Goal: Task Accomplishment & Management: Manage account settings

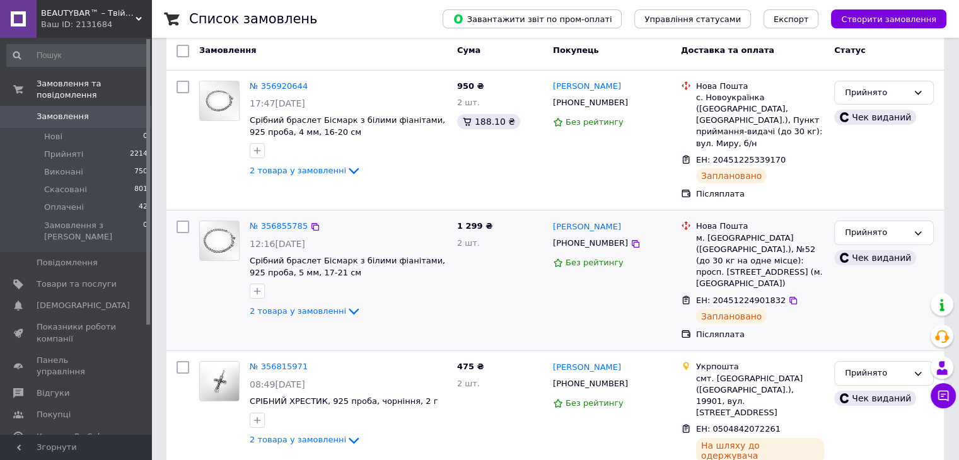
scroll to position [63, 0]
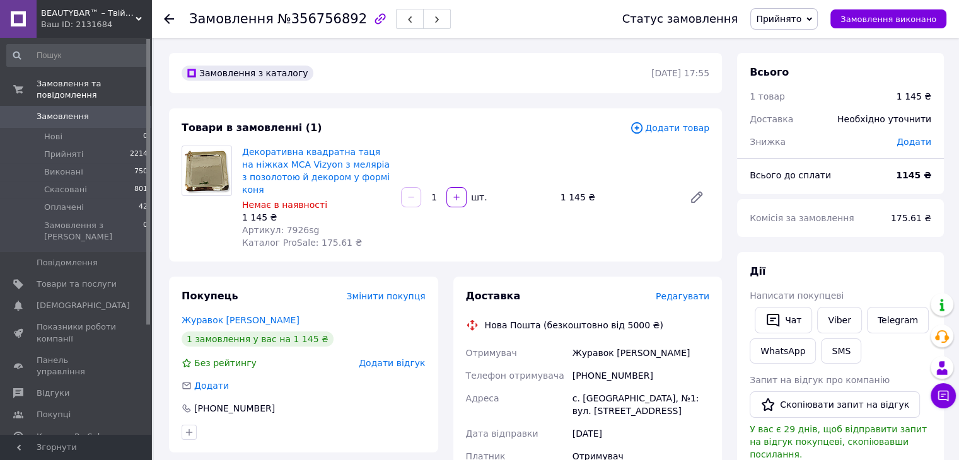
click at [687, 134] on span "Додати товар" at bounding box center [669, 128] width 79 height 14
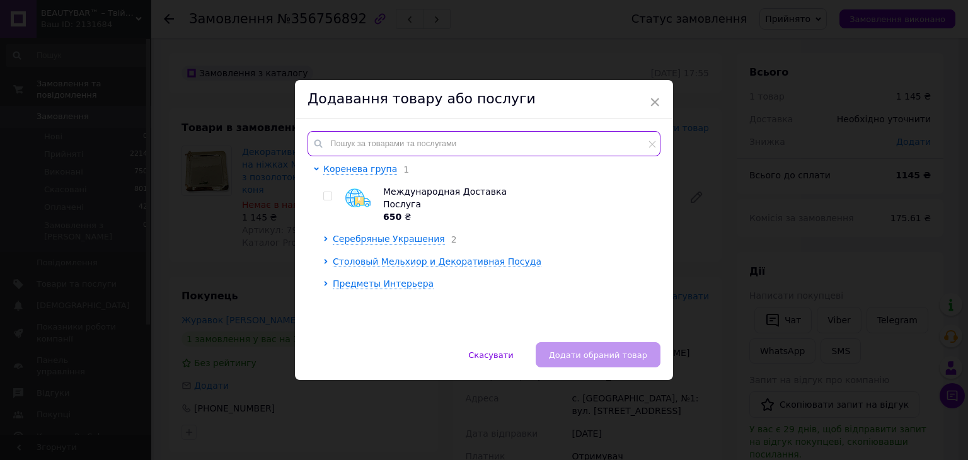
click at [350, 149] on input "text" at bounding box center [484, 143] width 353 height 25
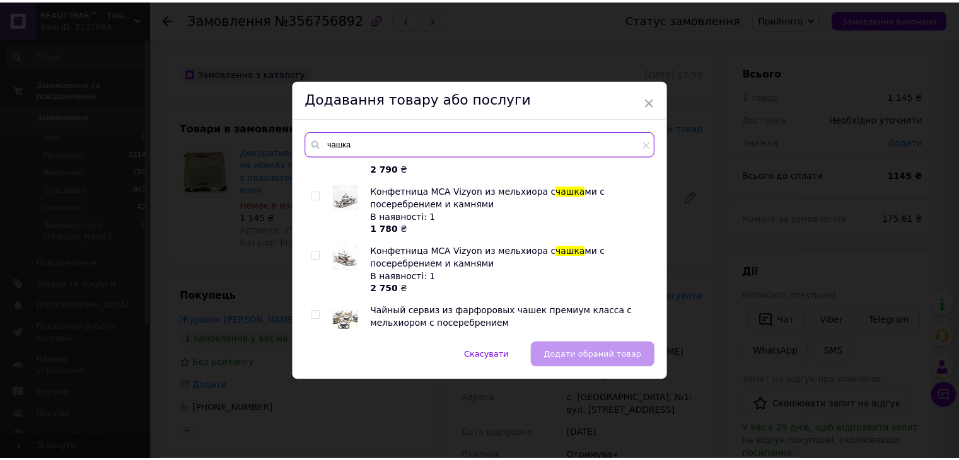
scroll to position [242, 0]
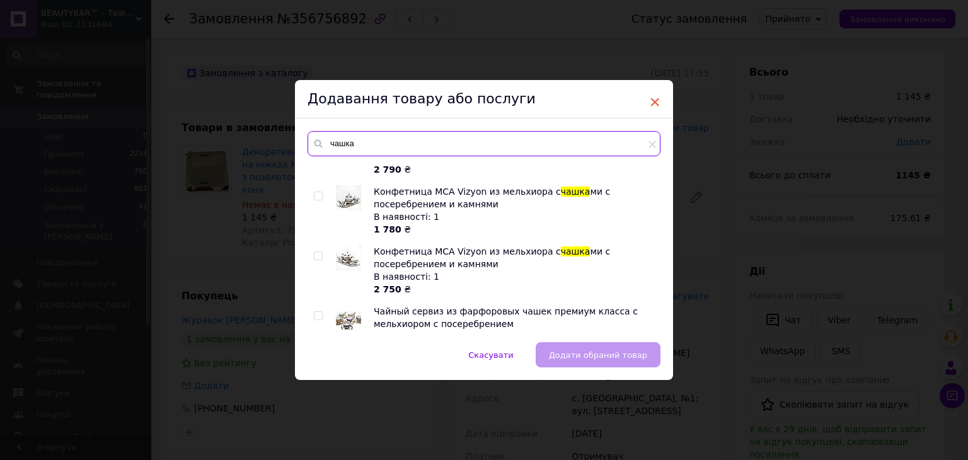
type input "чашка"
click at [655, 97] on span "×" at bounding box center [654, 101] width 11 height 21
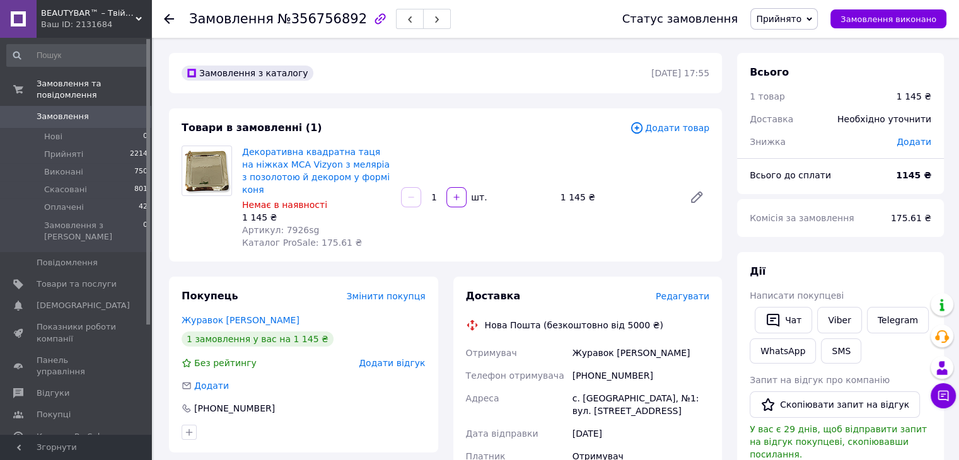
click at [692, 132] on span "Додати товар" at bounding box center [669, 128] width 79 height 14
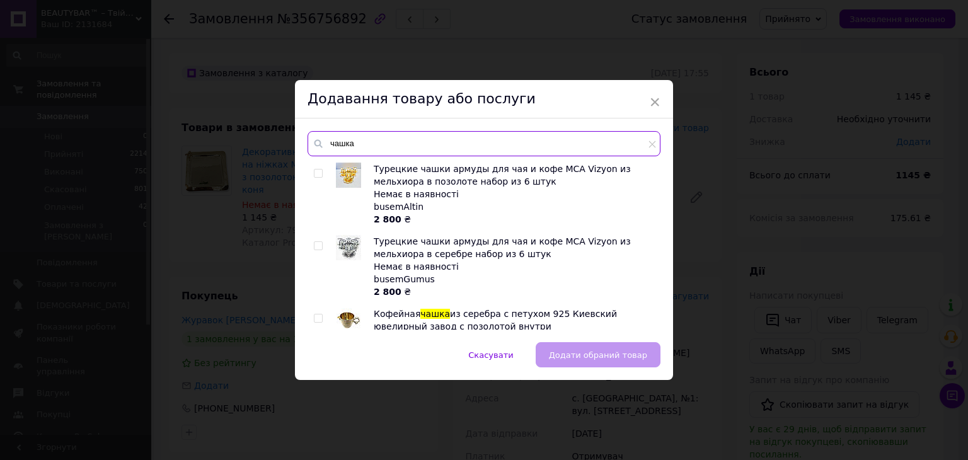
click at [464, 144] on input "чашка" at bounding box center [484, 143] width 353 height 25
type input "ч"
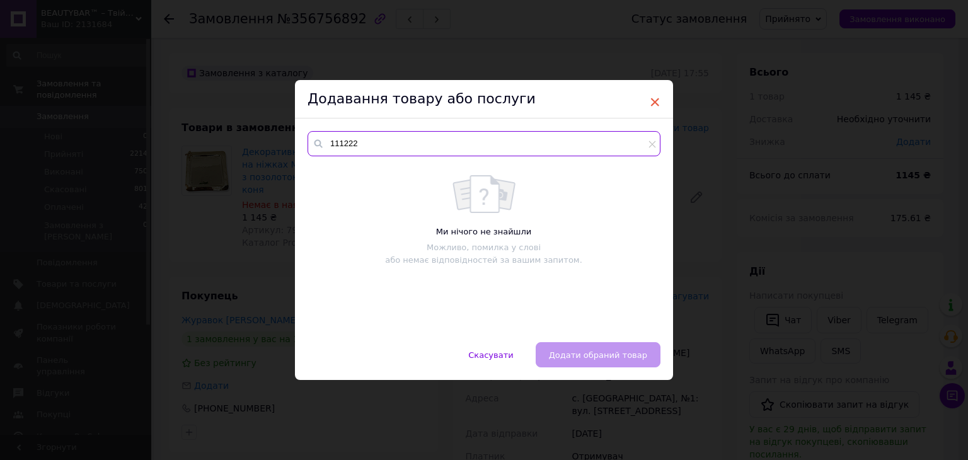
type input "111222"
drag, startPoint x: 656, startPoint y: 100, endPoint x: 67, endPoint y: 84, distance: 589.1
click at [653, 100] on span "×" at bounding box center [654, 101] width 11 height 21
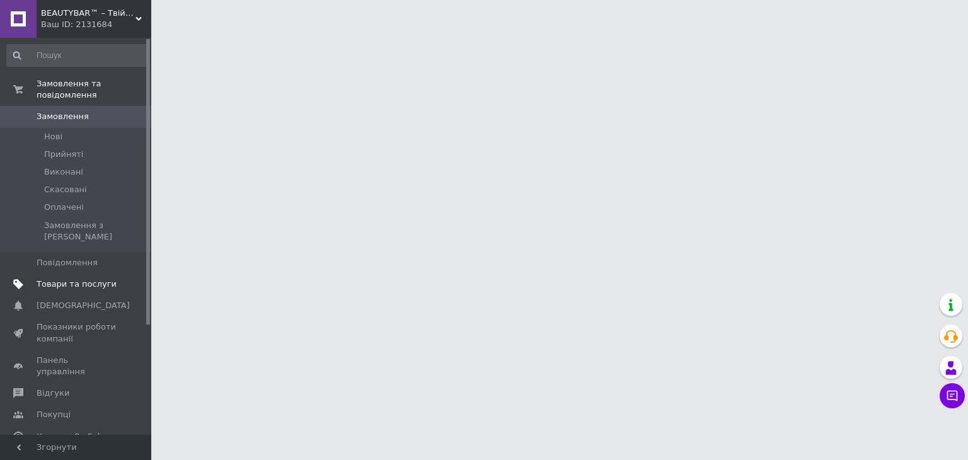
click at [79, 279] on span "Товари та послуги" at bounding box center [77, 284] width 80 height 11
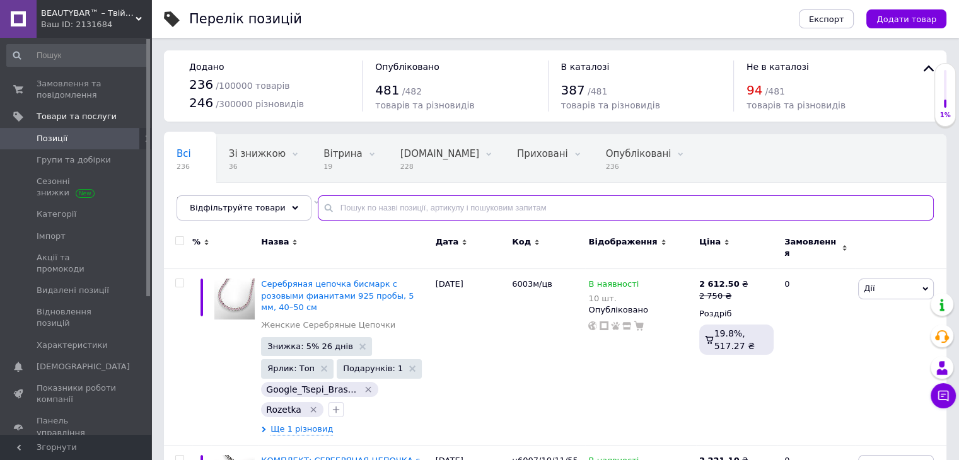
click at [363, 210] on input "text" at bounding box center [626, 207] width 616 height 25
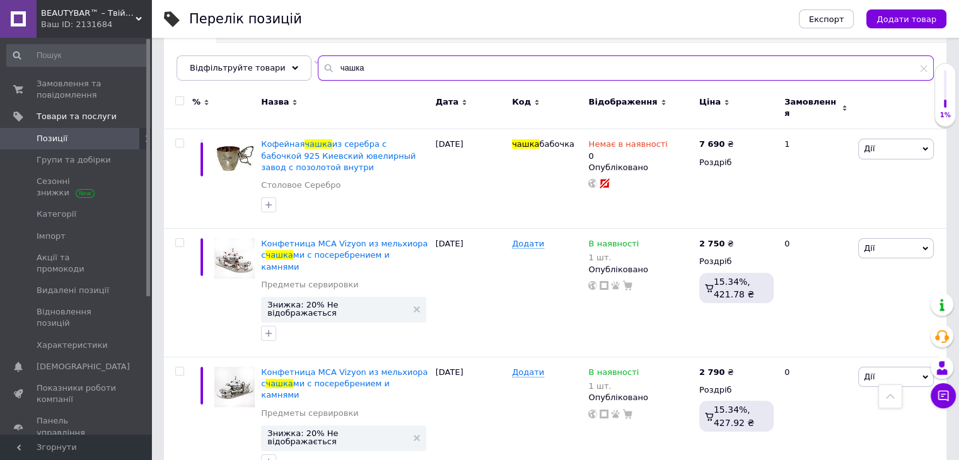
scroll to position [95, 0]
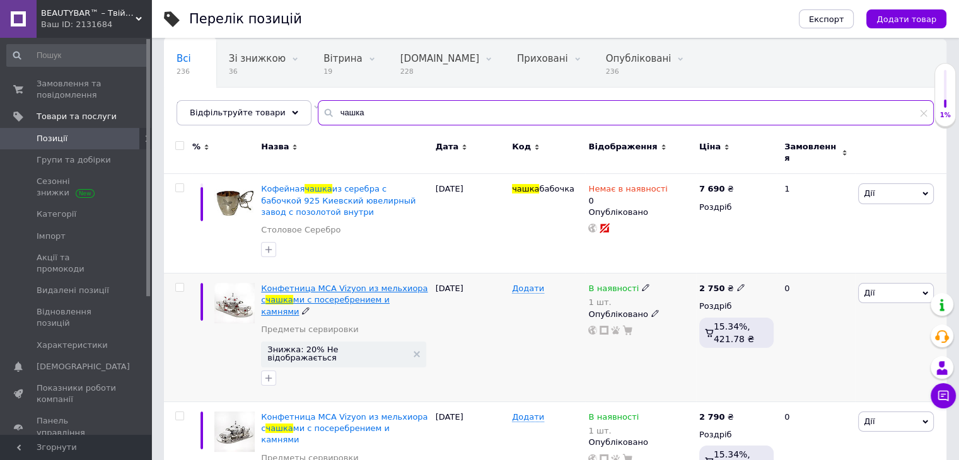
type input "чашка"
click at [287, 295] on span "ми с посеребрением и камнями" at bounding box center [325, 305] width 129 height 21
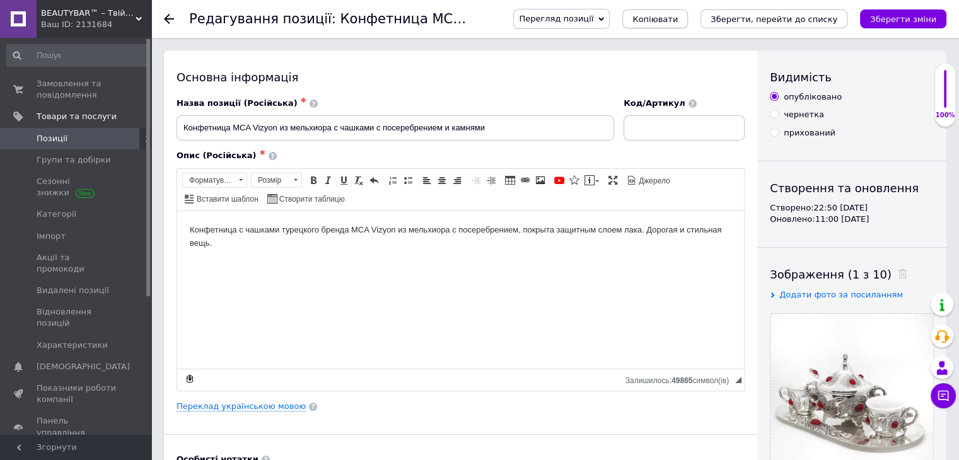
click at [672, 19] on span "Копіювати" at bounding box center [654, 19] width 45 height 9
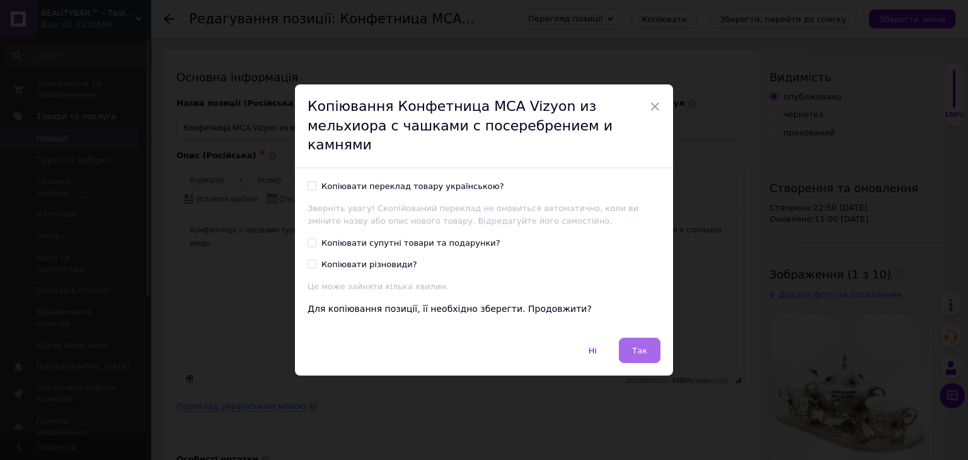
click at [651, 346] on button "Так" at bounding box center [640, 350] width 42 height 25
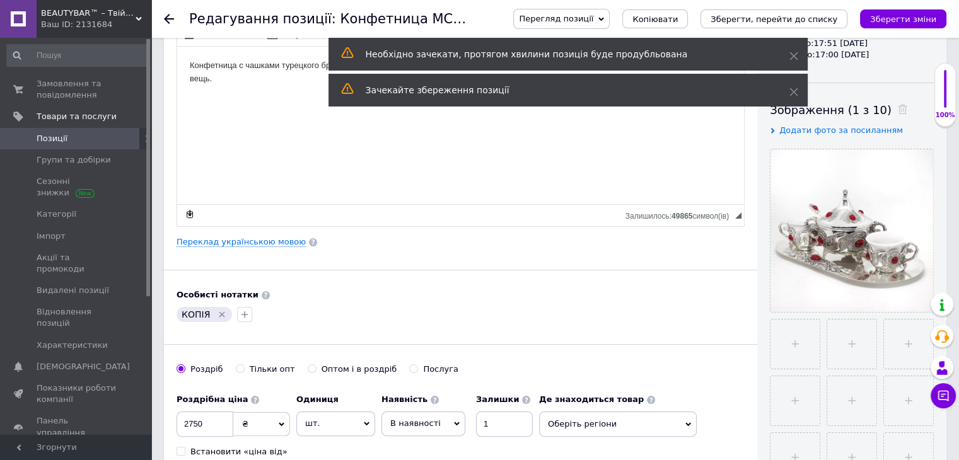
scroll to position [63, 0]
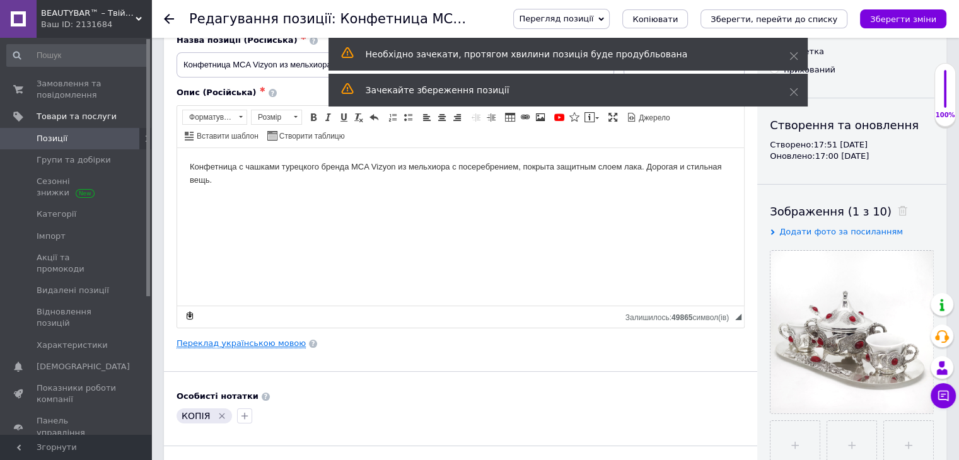
click at [224, 340] on link "Переклад українською мовою" at bounding box center [241, 344] width 129 height 10
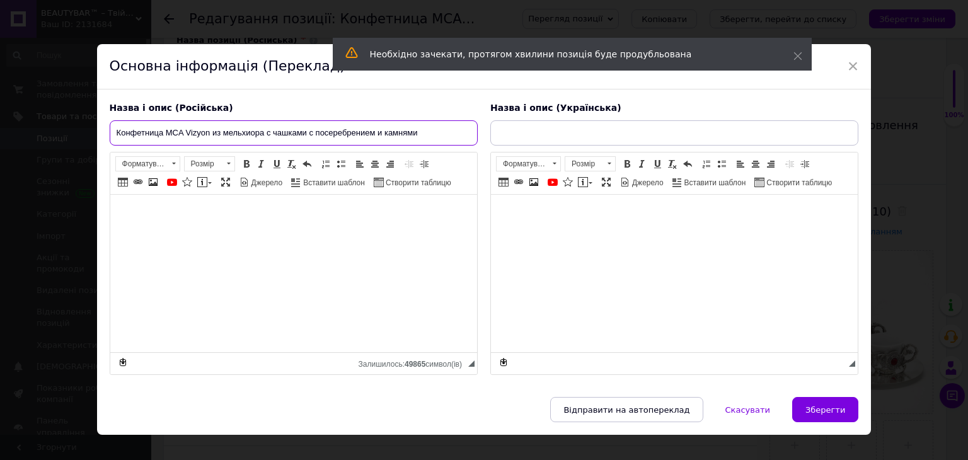
click at [308, 139] on input "Конфетница MCA Vizyon из мельхиора с чашками с посеребрением и камнями" at bounding box center [294, 132] width 368 height 25
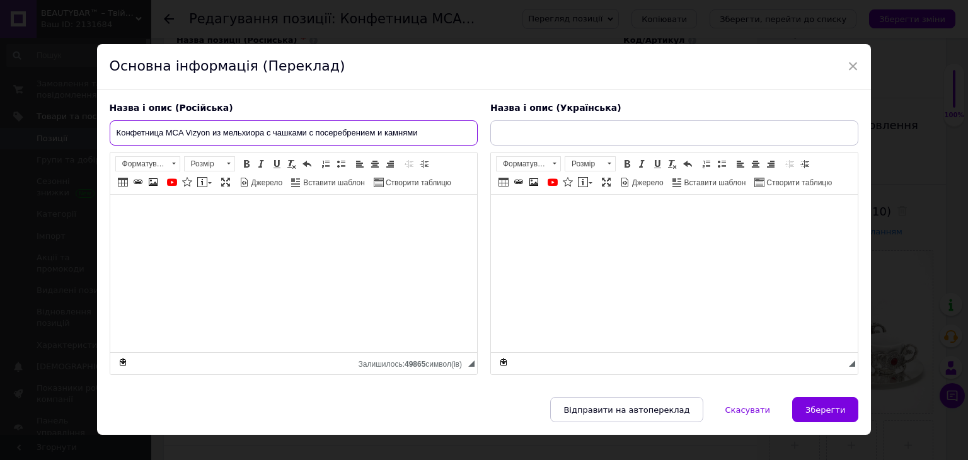
click at [308, 139] on input "Конфетница MCA Vizyon из мельхиора с чашками с посеребрением и камнями" at bounding box center [294, 132] width 368 height 25
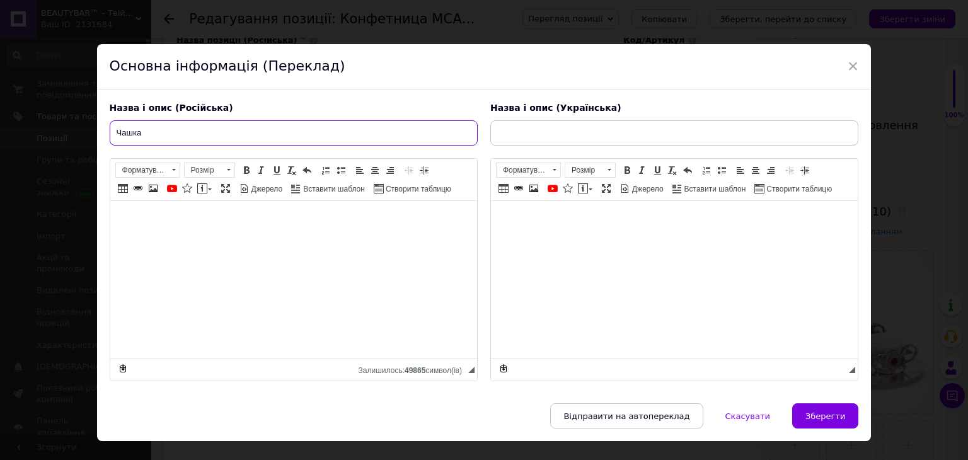
click at [308, 139] on input "Чашка" at bounding box center [294, 132] width 368 height 25
type input "Чашка"
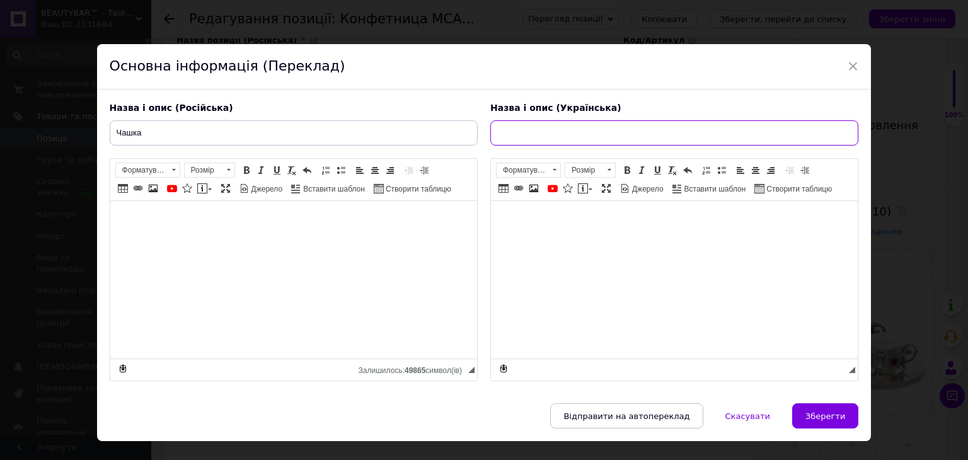
click at [528, 127] on input "text" at bounding box center [675, 132] width 368 height 25
paste input "Чашка"
type input "Чашка"
click at [840, 414] on span "Зберегти" at bounding box center [826, 416] width 40 height 9
type input "Чашка"
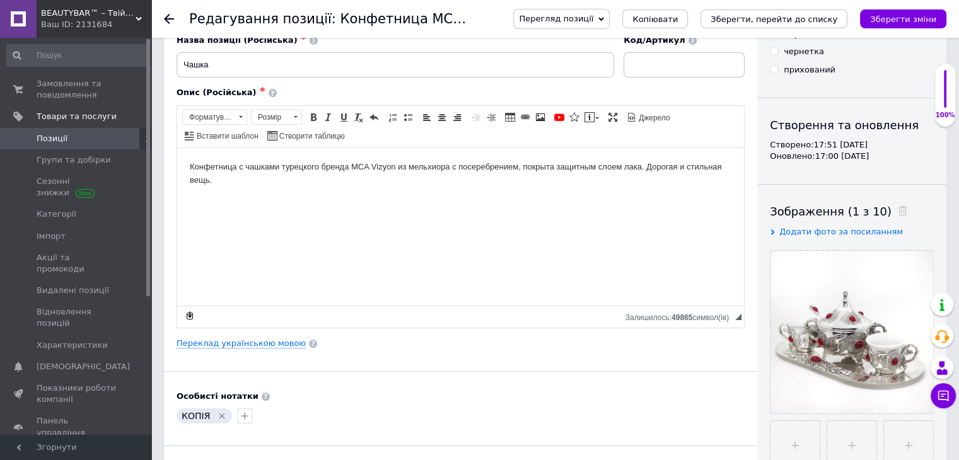
scroll to position [315, 0]
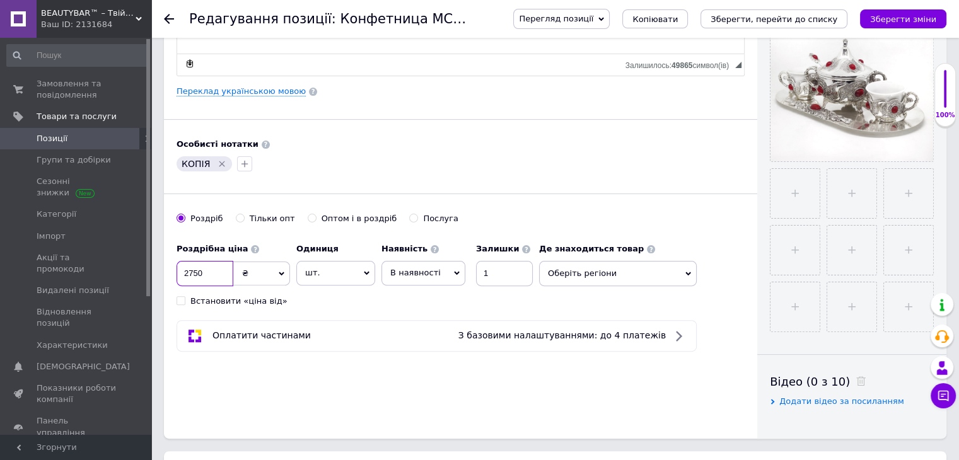
click at [213, 265] on input "2750" at bounding box center [205, 273] width 57 height 25
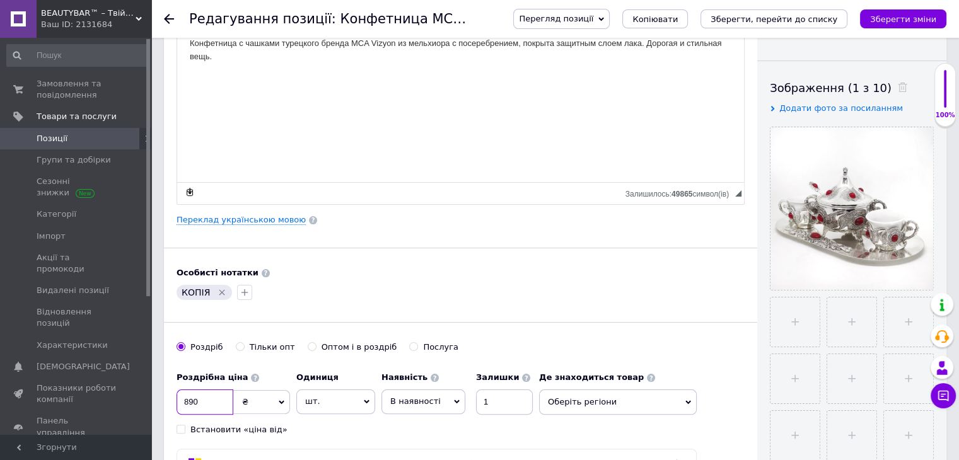
scroll to position [0, 0]
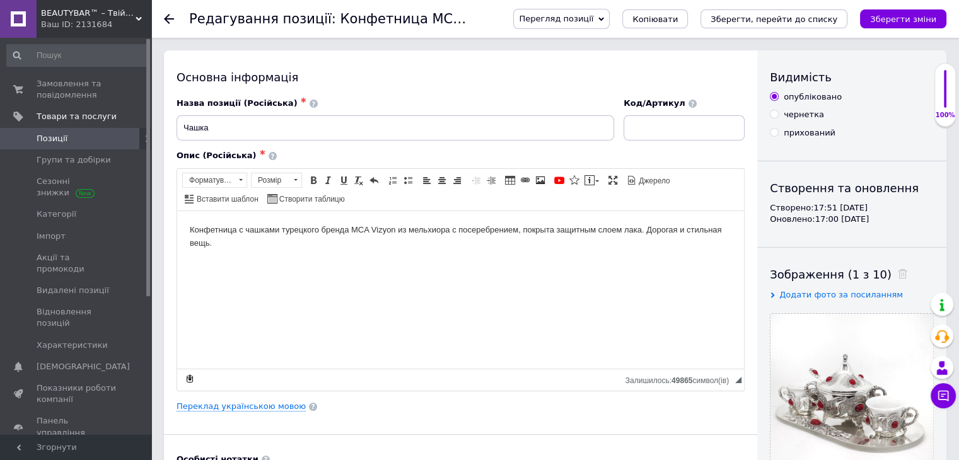
type input "890"
click at [687, 134] on input at bounding box center [684, 127] width 121 height 25
type input "111222"
click at [910, 23] on icon "Зберегти зміни" at bounding box center [903, 19] width 66 height 9
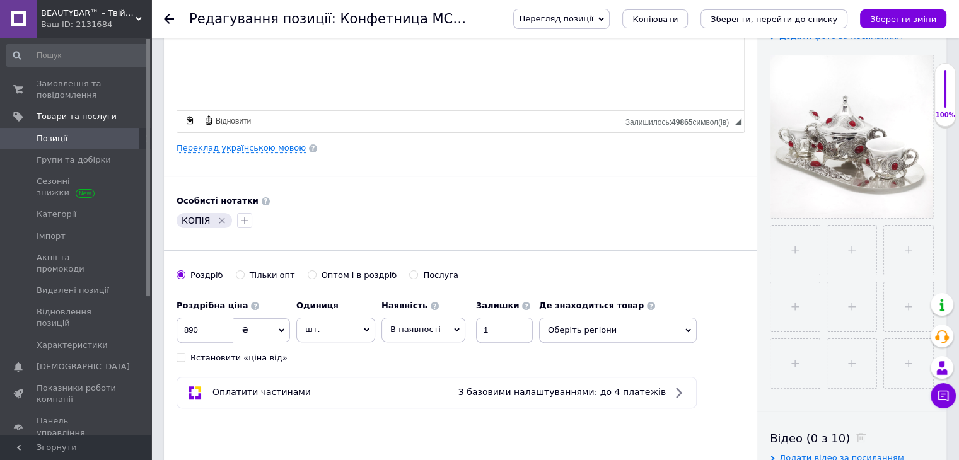
scroll to position [441, 0]
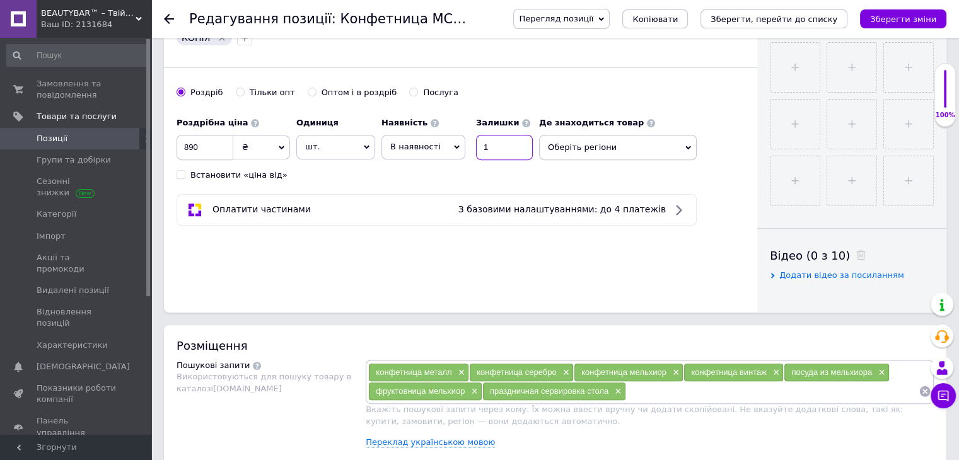
click at [489, 151] on input "1" at bounding box center [504, 147] width 57 height 25
type input "2"
click at [902, 21] on icon "Зберегти зміни" at bounding box center [903, 19] width 66 height 9
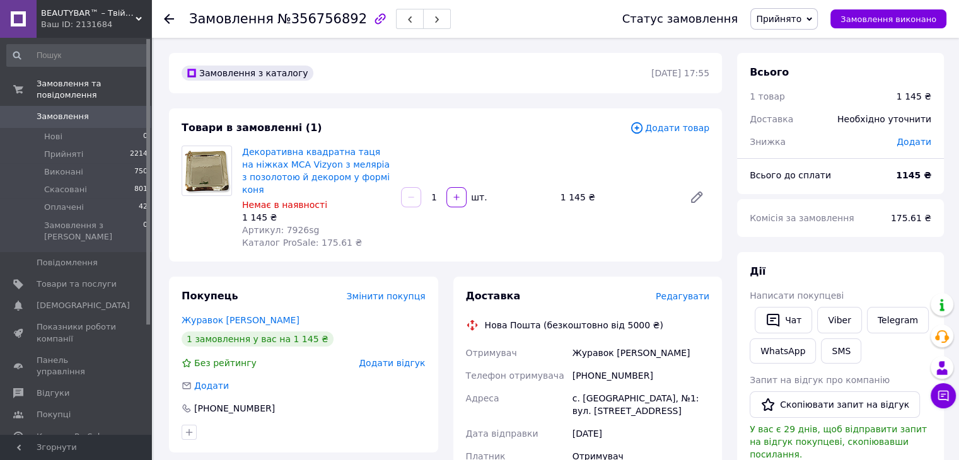
click at [689, 126] on span "Додати товар" at bounding box center [669, 128] width 79 height 14
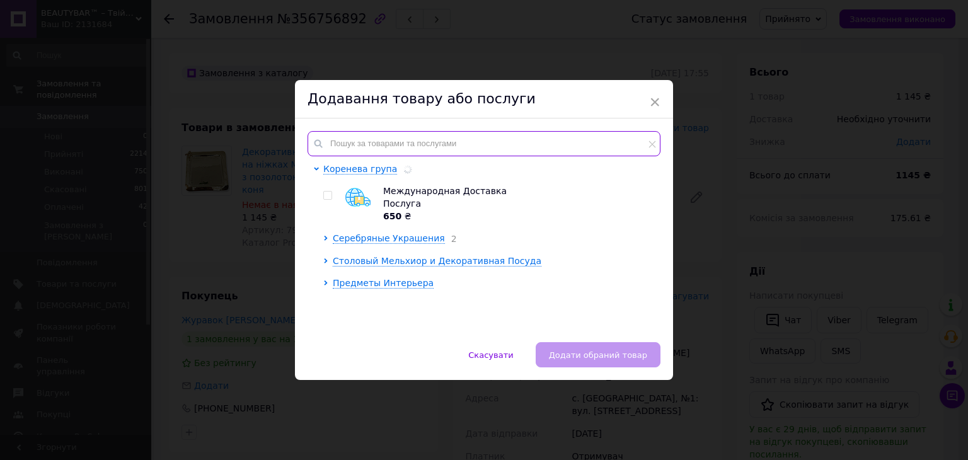
click at [402, 134] on input "text" at bounding box center [484, 143] width 353 height 25
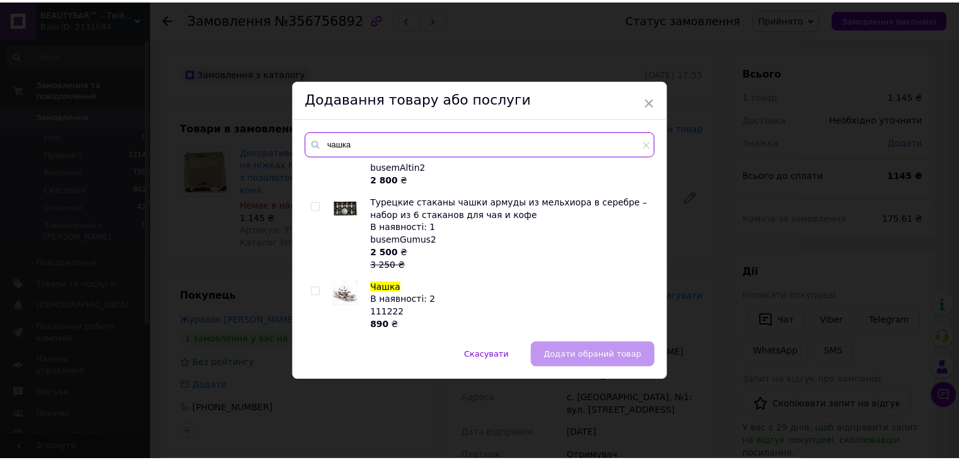
scroll to position [618, 0]
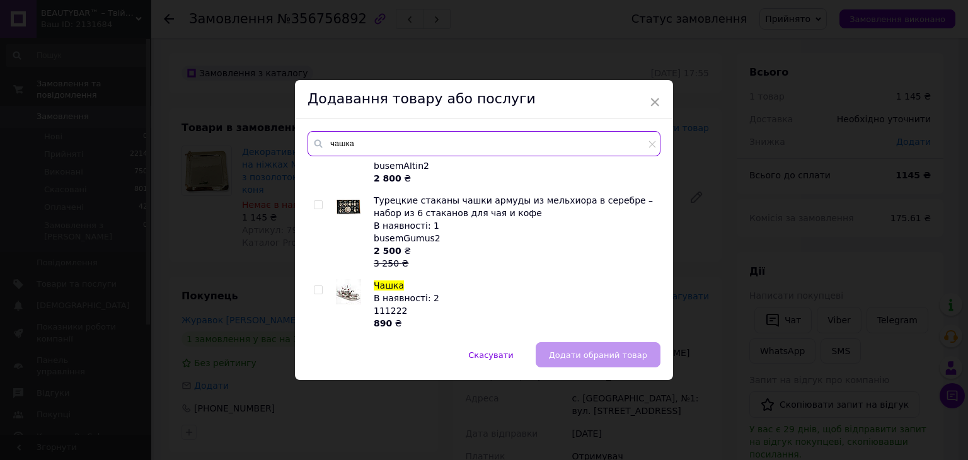
type input "чашка"
click at [314, 290] on input "checkbox" at bounding box center [318, 290] width 8 height 8
checkbox input "true"
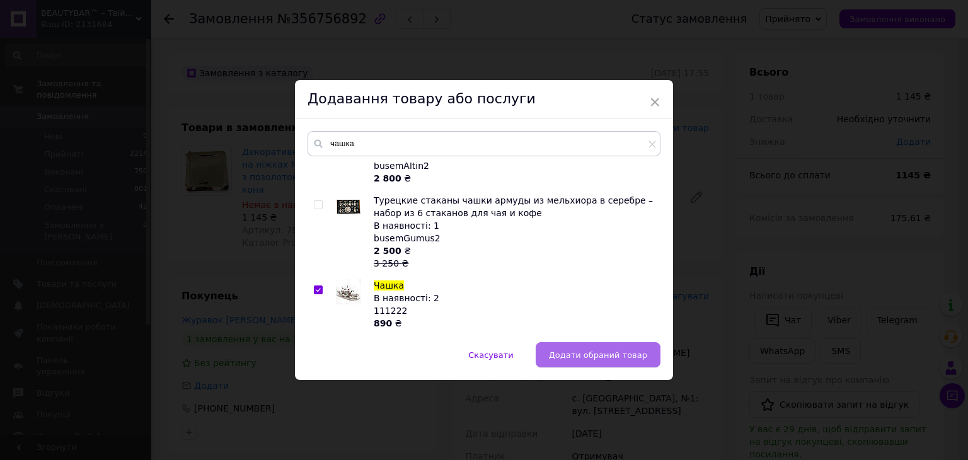
click at [630, 351] on span "Додати обраний товар" at bounding box center [598, 355] width 98 height 9
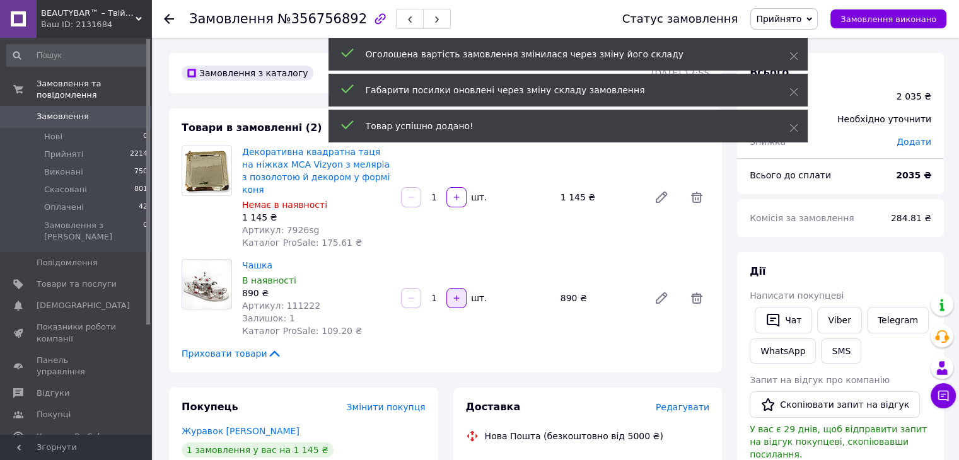
click at [459, 294] on icon "button" at bounding box center [456, 298] width 9 height 9
type input "2"
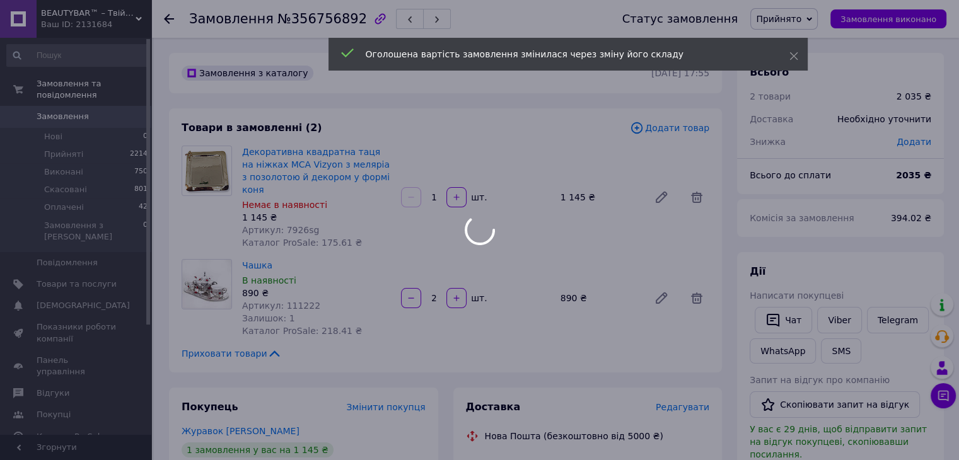
type input "2"
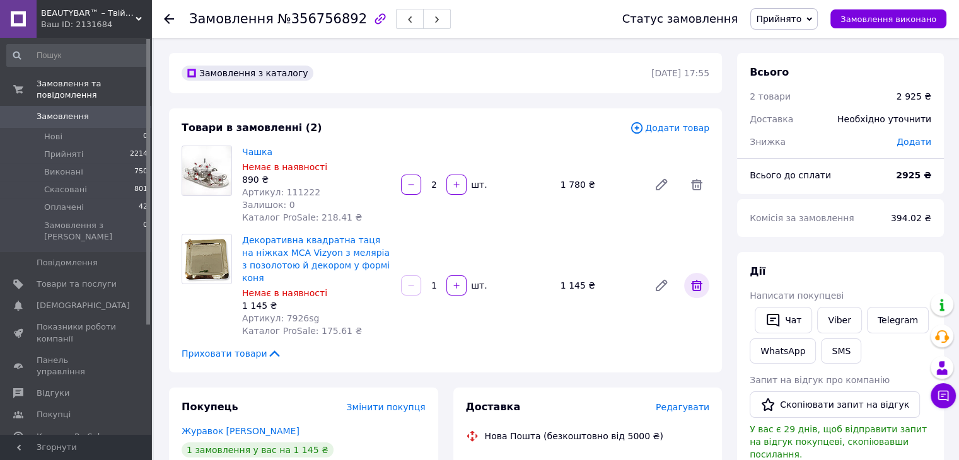
click at [696, 278] on icon at bounding box center [696, 285] width 15 height 15
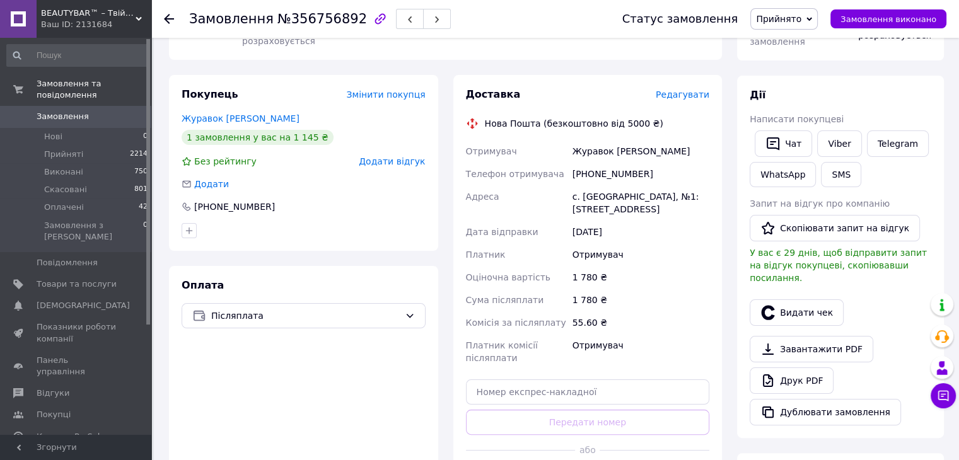
scroll to position [252, 0]
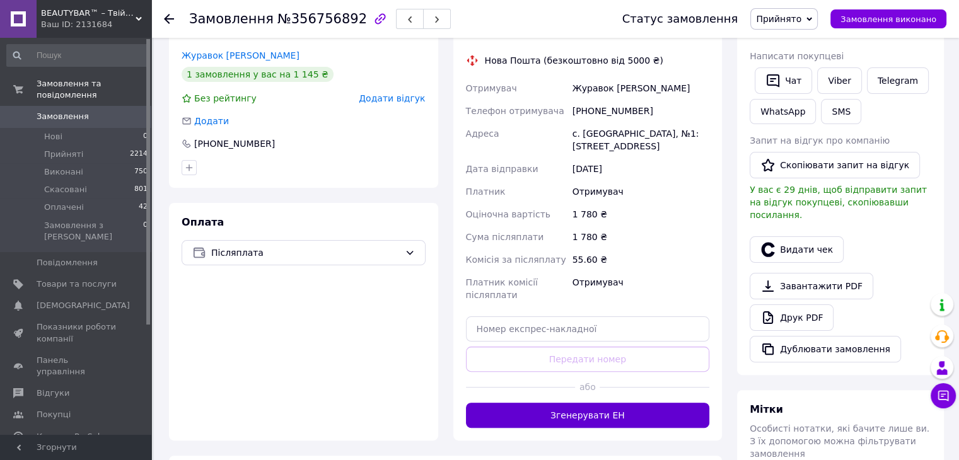
click at [618, 409] on button "Згенерувати ЕН" at bounding box center [588, 415] width 244 height 25
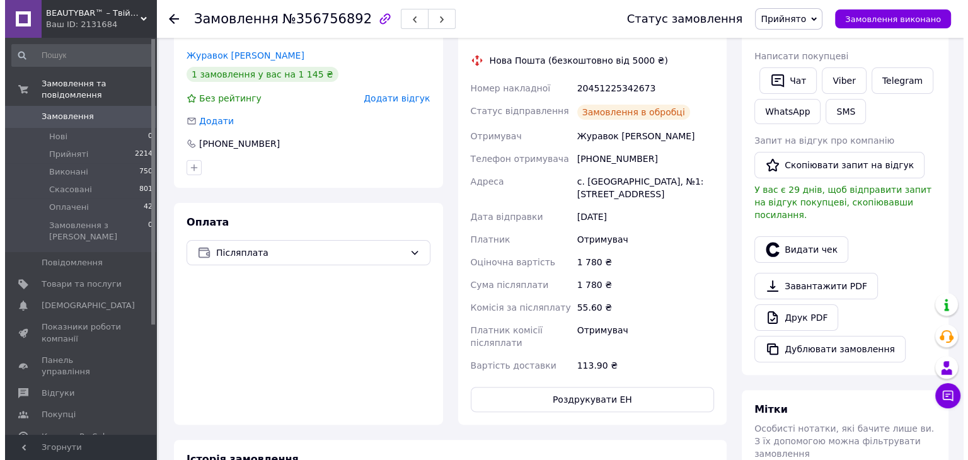
scroll to position [189, 0]
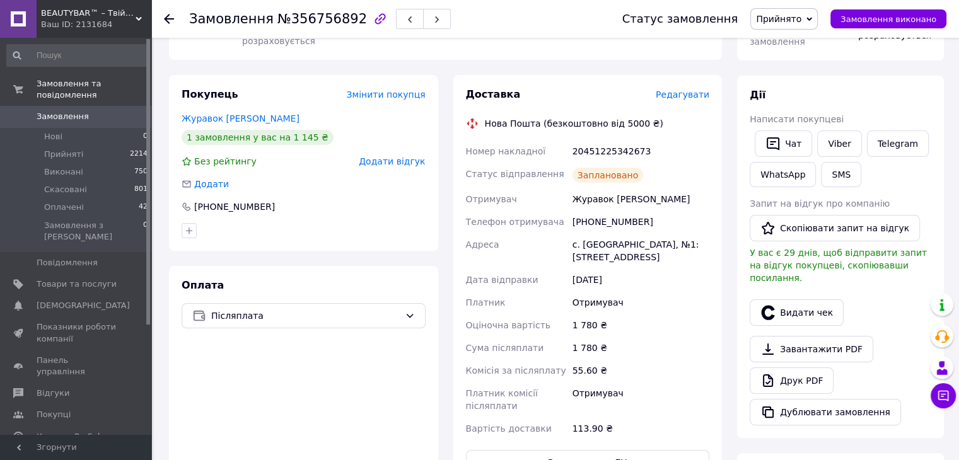
click at [689, 90] on span "Редагувати" at bounding box center [683, 95] width 54 height 10
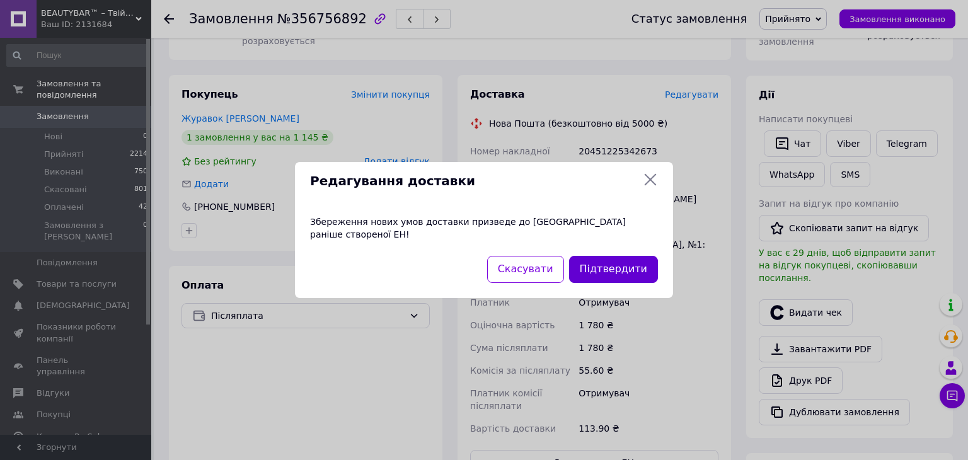
click at [594, 262] on button "Підтвердити" at bounding box center [613, 269] width 89 height 27
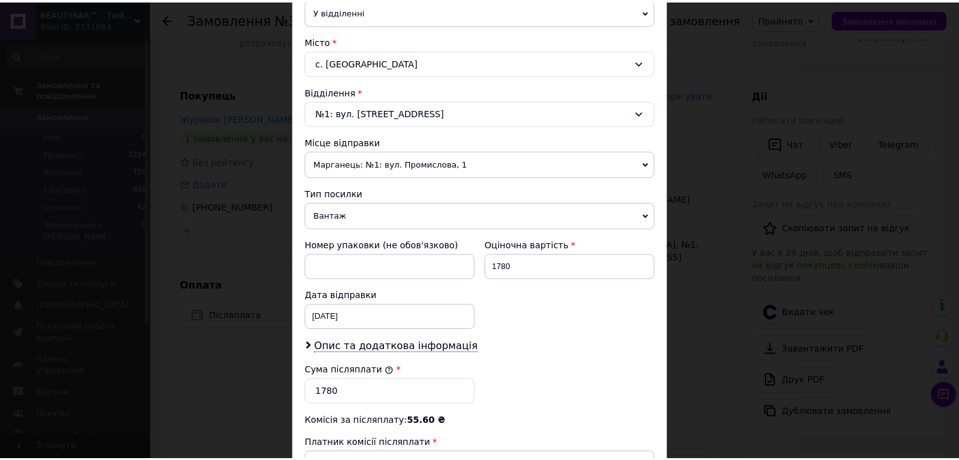
scroll to position [498, 0]
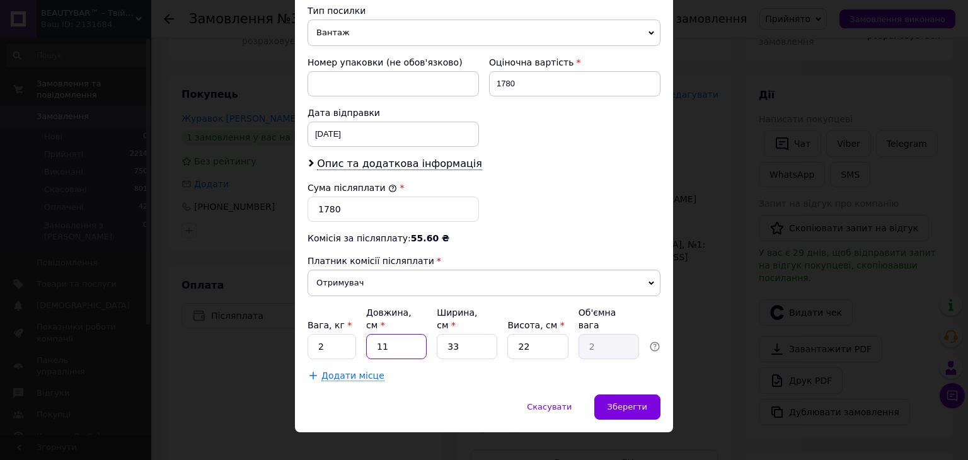
click at [417, 337] on input "11" at bounding box center [396, 346] width 61 height 25
type input "2"
type input "0.36"
type input "24"
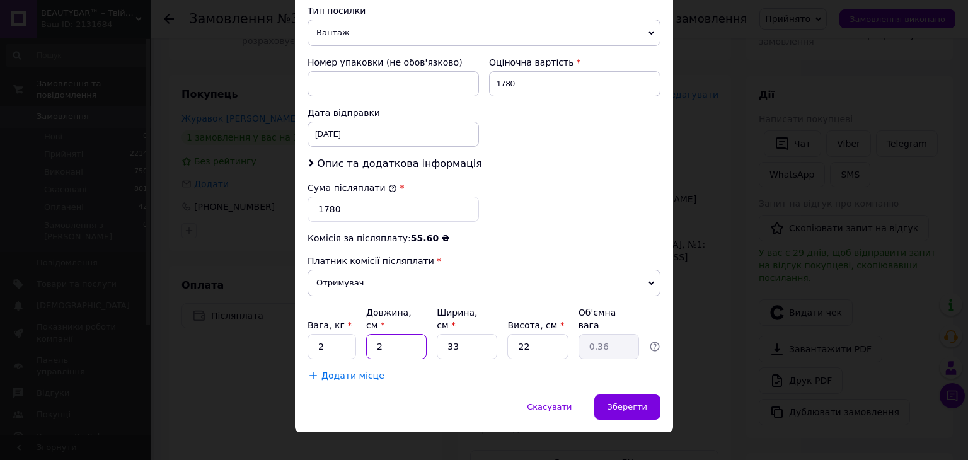
type input "4.36"
type input "24"
type input "2"
type input "0.26"
type input "22"
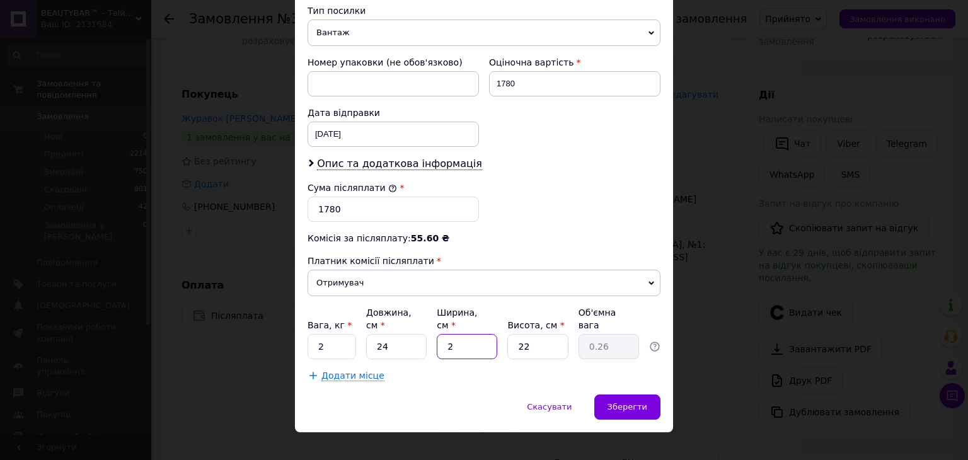
type input "2.9"
type input "22"
type input "1"
type input "0.13"
type input "16"
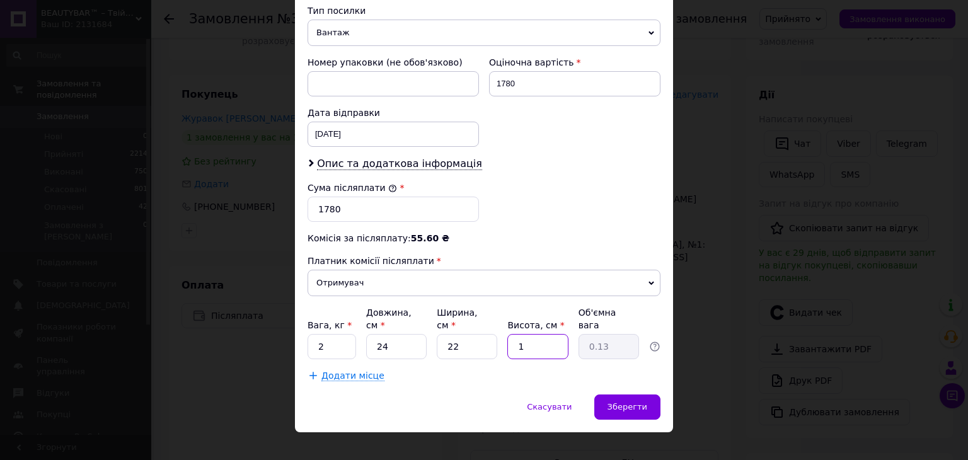
type input "2.11"
type input "1"
type input "0.13"
type input "15"
type input "1.98"
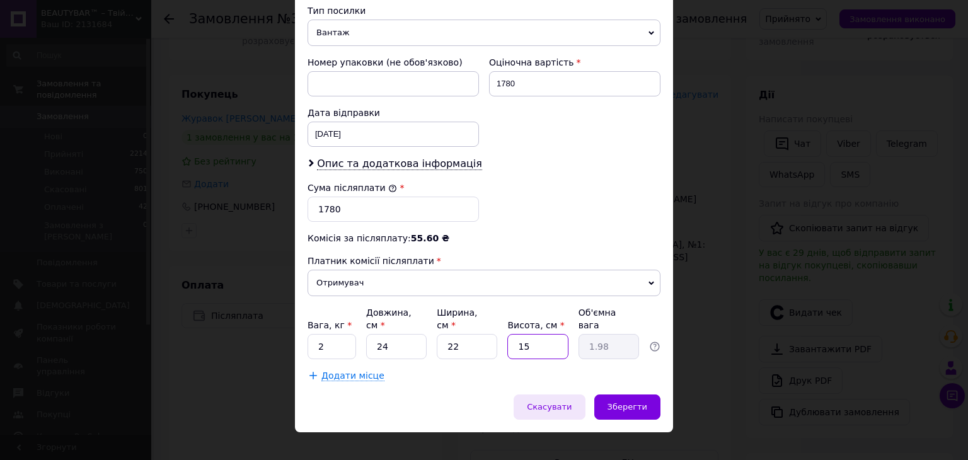
type input "15"
click at [555, 402] on span "Скасувати" at bounding box center [549, 406] width 45 height 9
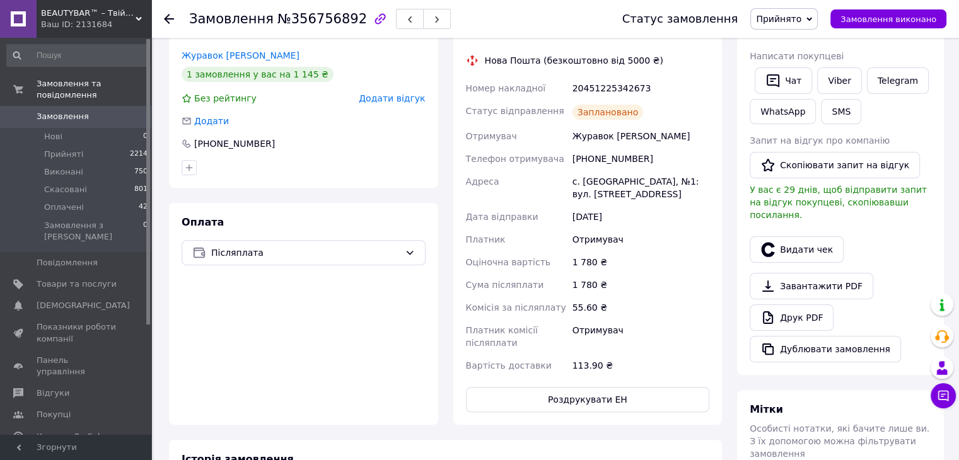
scroll to position [126, 0]
